Goal: Find specific page/section: Find specific page/section

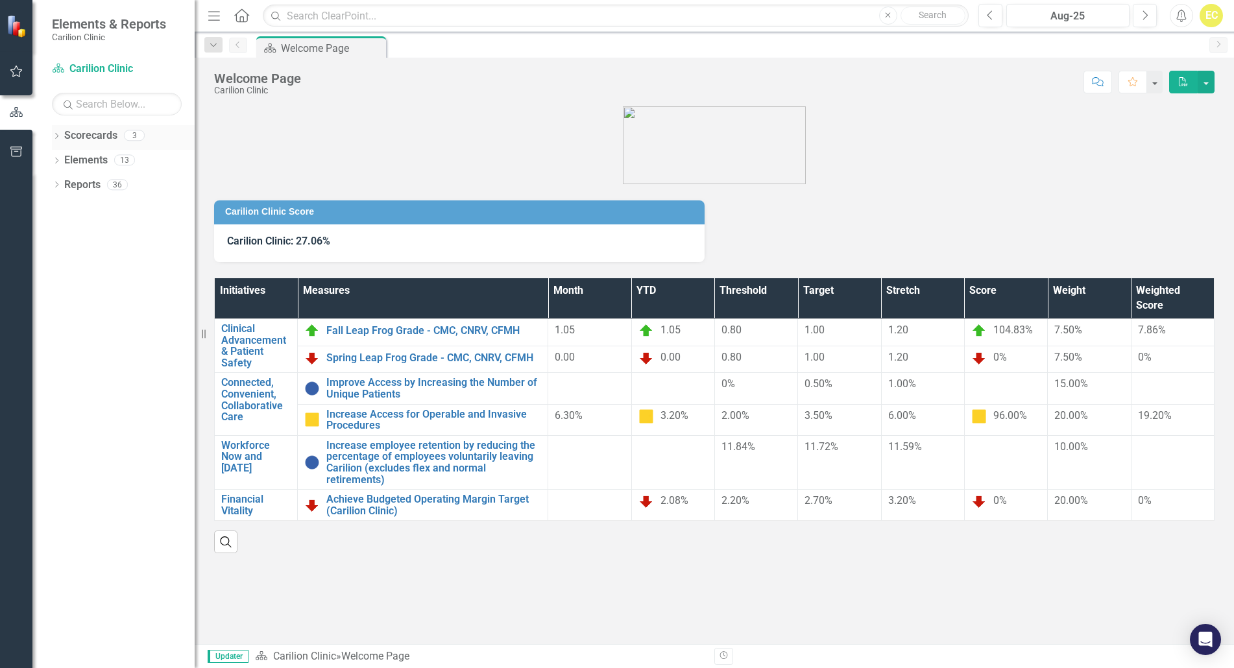
click at [62, 137] on div "Dropdown Scorecards 3" at bounding box center [123, 137] width 143 height 25
click at [57, 132] on div "Dropdown" at bounding box center [56, 137] width 9 height 11
click at [98, 204] on link "Internal Medicine" at bounding box center [132, 209] width 123 height 15
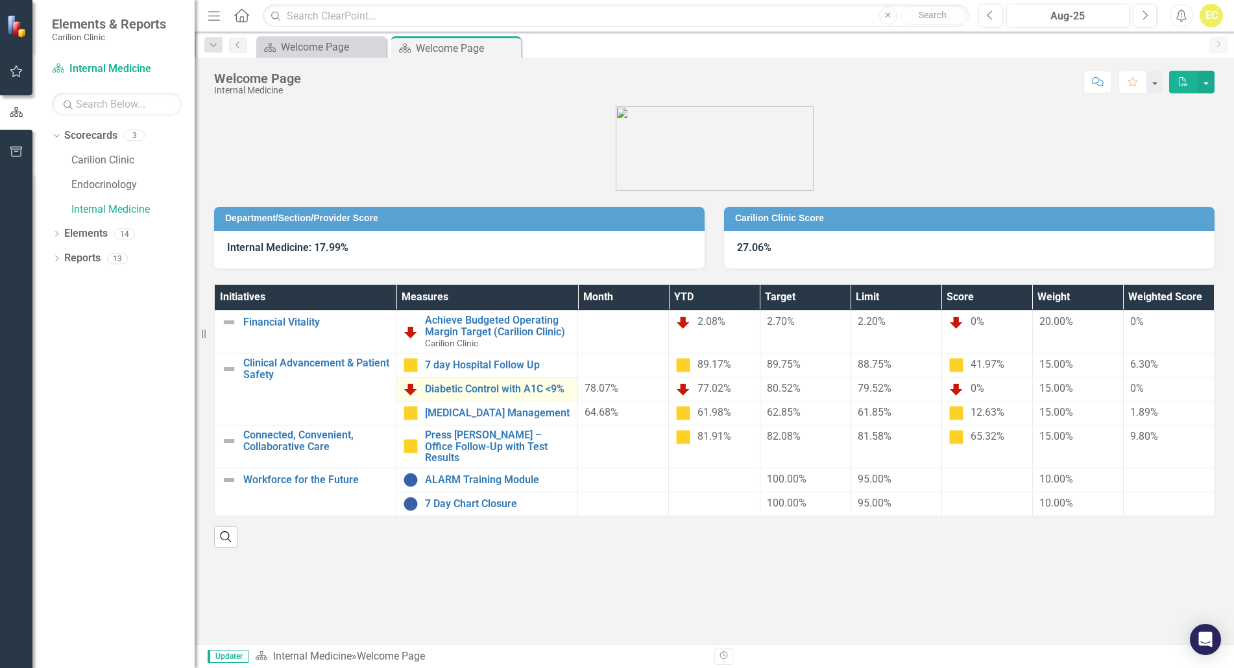
click at [505, 395] on div "Diabetic Control with A1C <9%" at bounding box center [487, 389] width 168 height 16
click at [489, 387] on link "Diabetic Control with A1C <9%" at bounding box center [498, 389] width 146 height 12
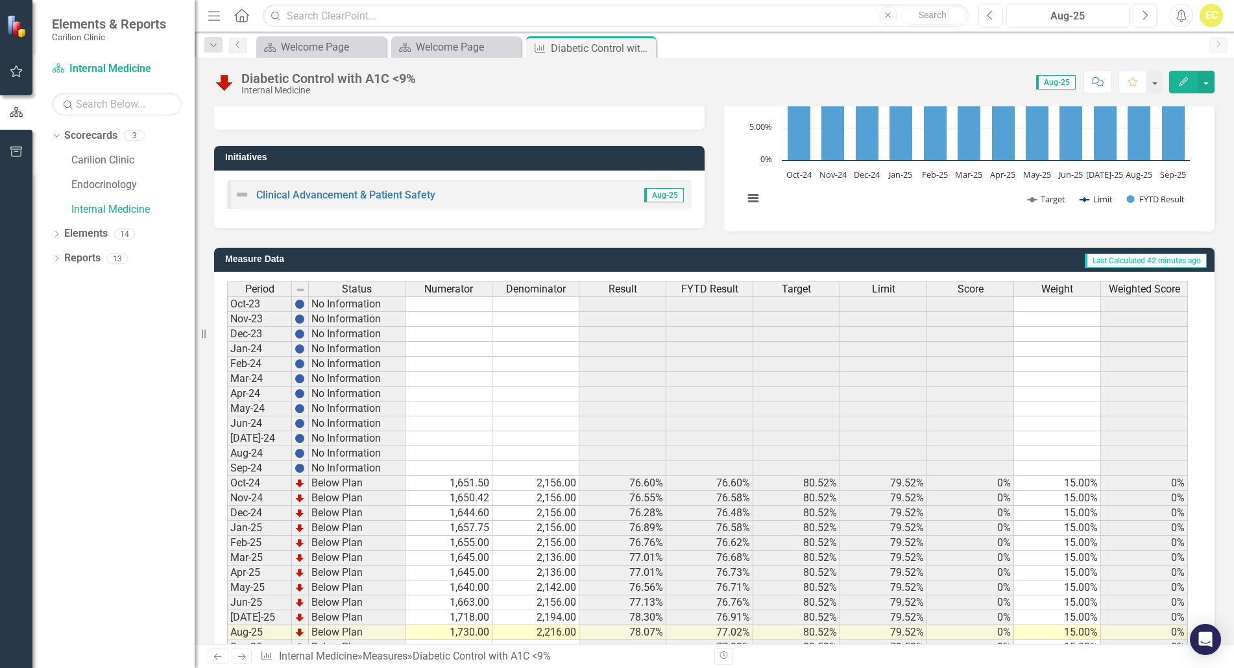
scroll to position [238, 0]
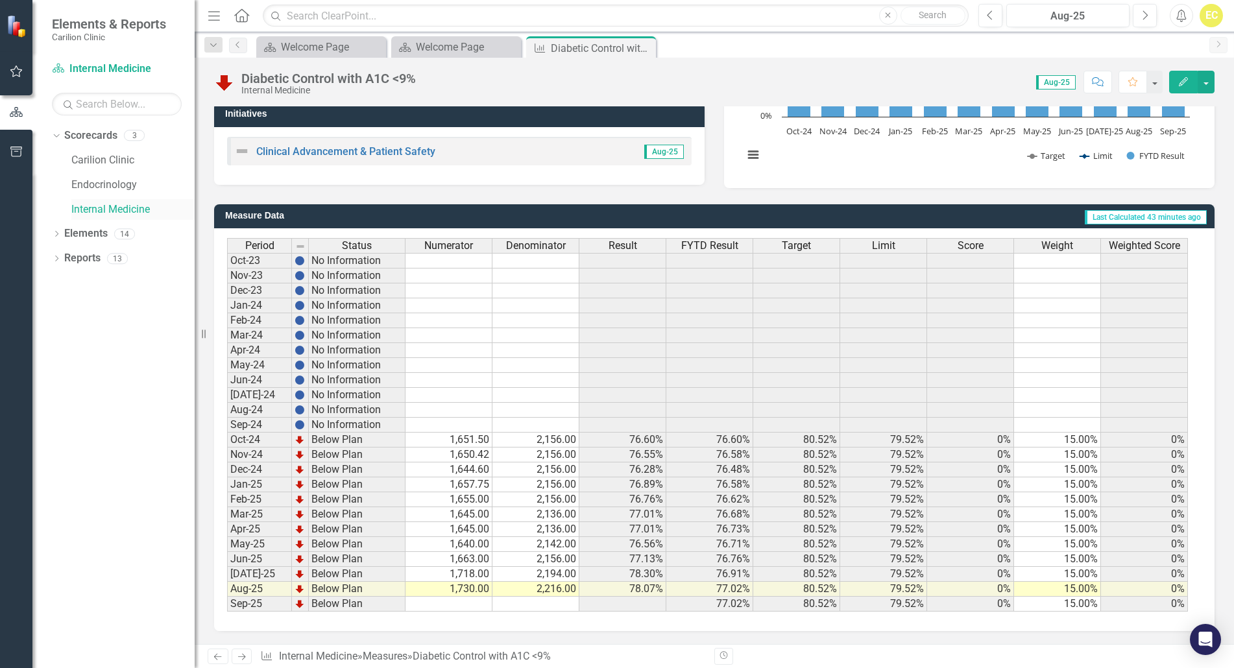
click at [115, 202] on link "Internal Medicine" at bounding box center [132, 209] width 123 height 15
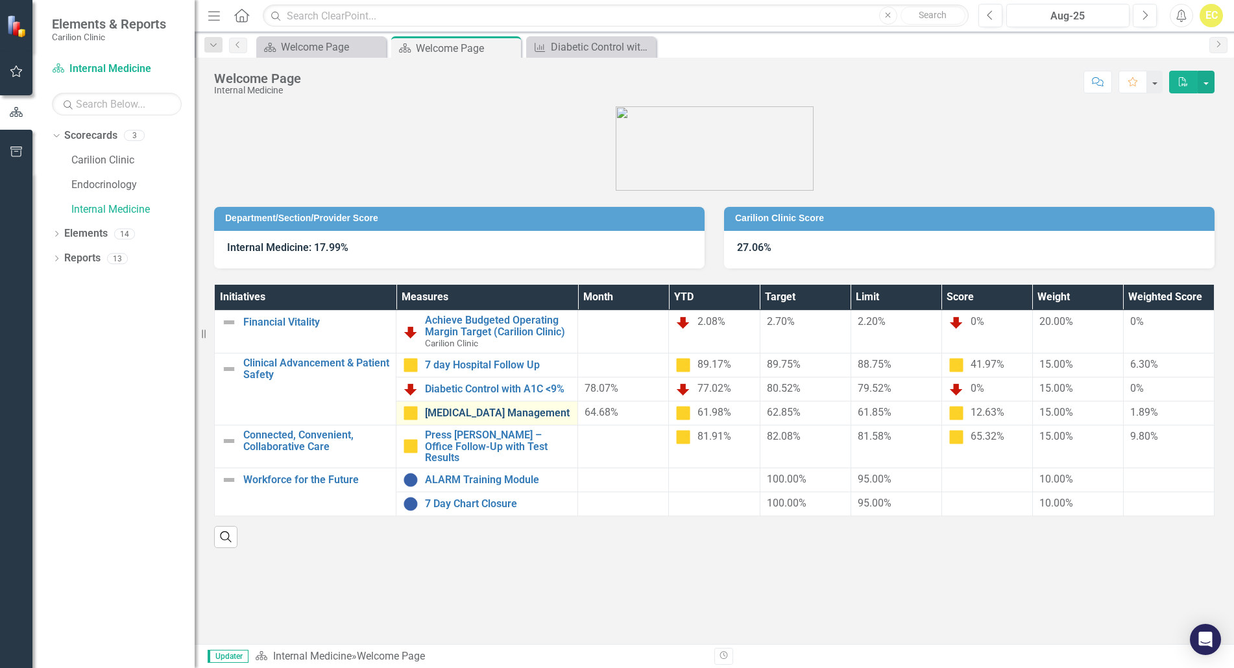
click at [481, 412] on link "[MEDICAL_DATA] Management" at bounding box center [498, 413] width 146 height 12
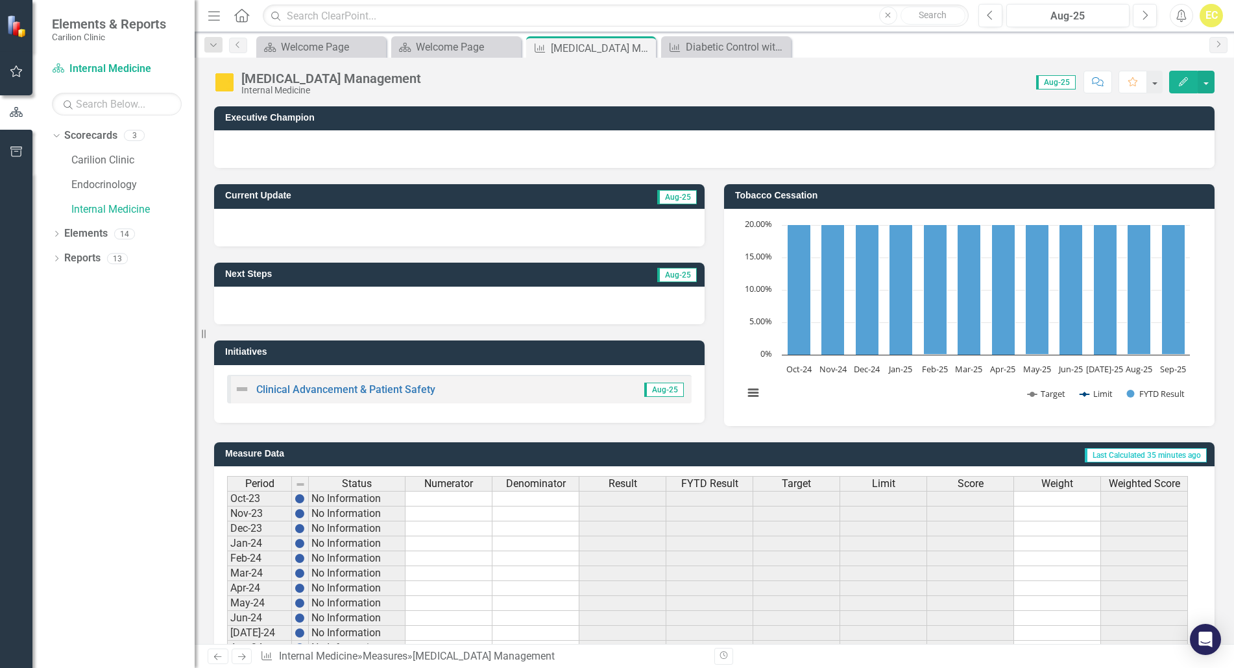
scroll to position [238, 0]
